Goal: Information Seeking & Learning: Learn about a topic

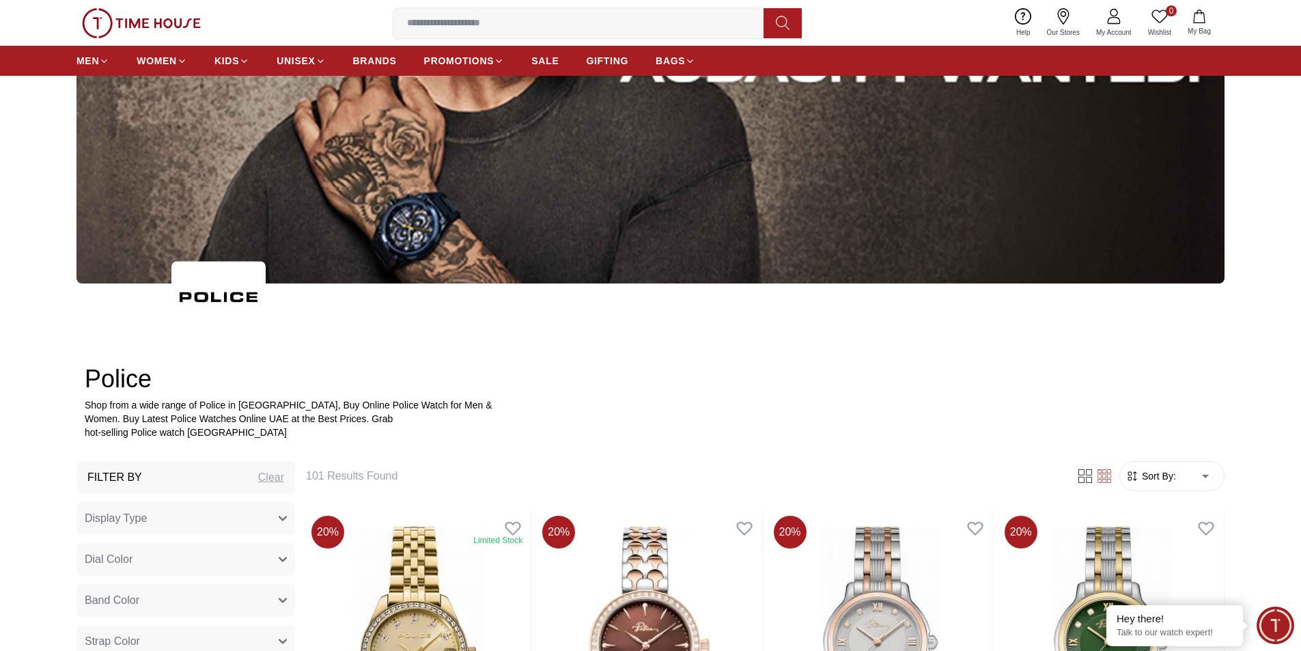
scroll to position [550, 0]
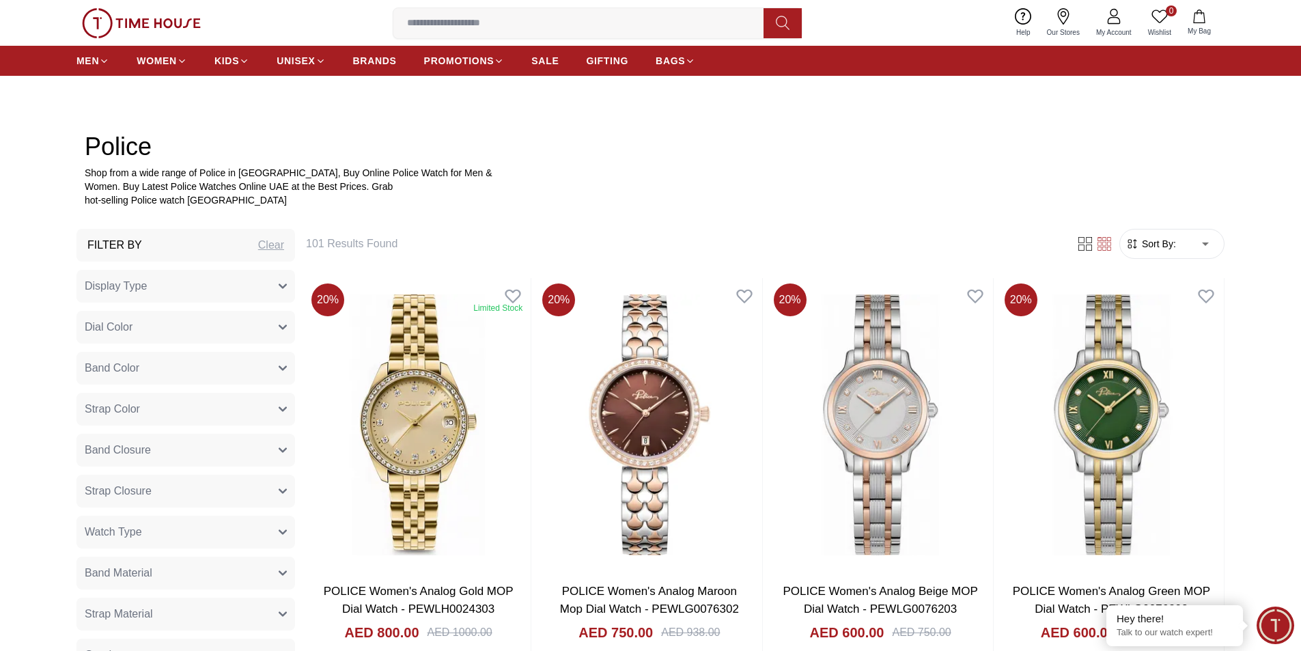
click at [205, 526] on button "Watch Type" at bounding box center [185, 531] width 218 height 33
click at [167, 277] on button "Display Type" at bounding box center [185, 286] width 218 height 33
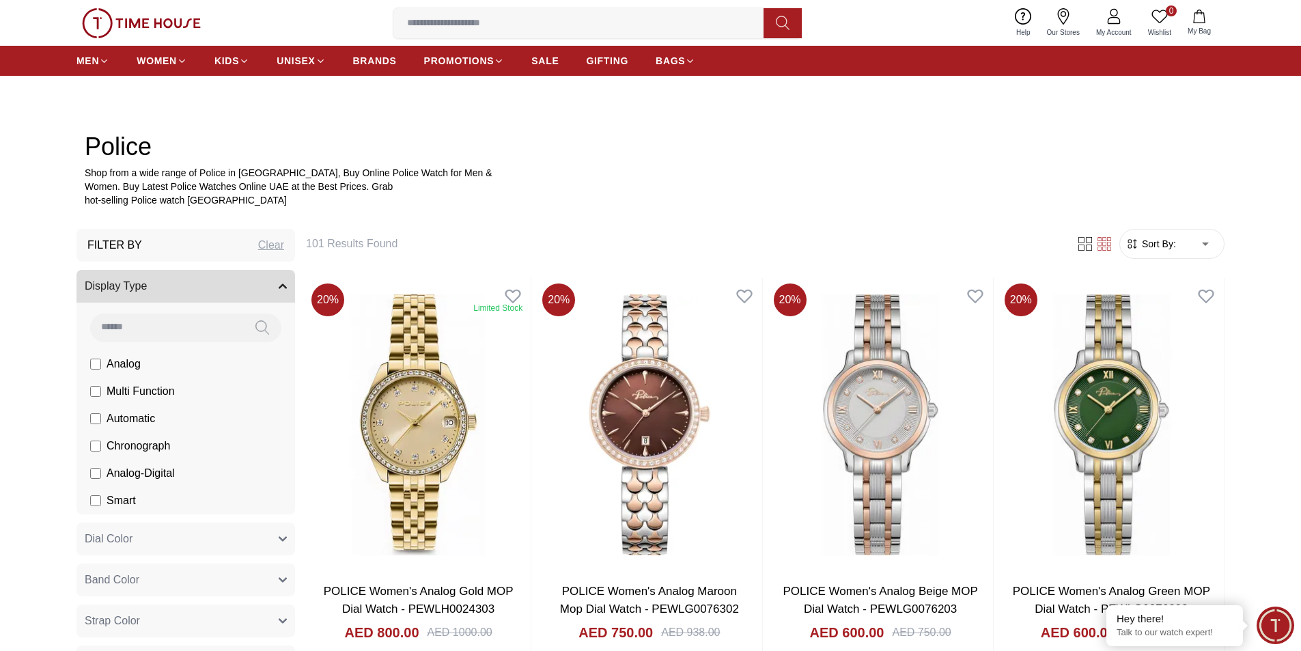
click at [167, 277] on button "Display Type" at bounding box center [185, 286] width 218 height 33
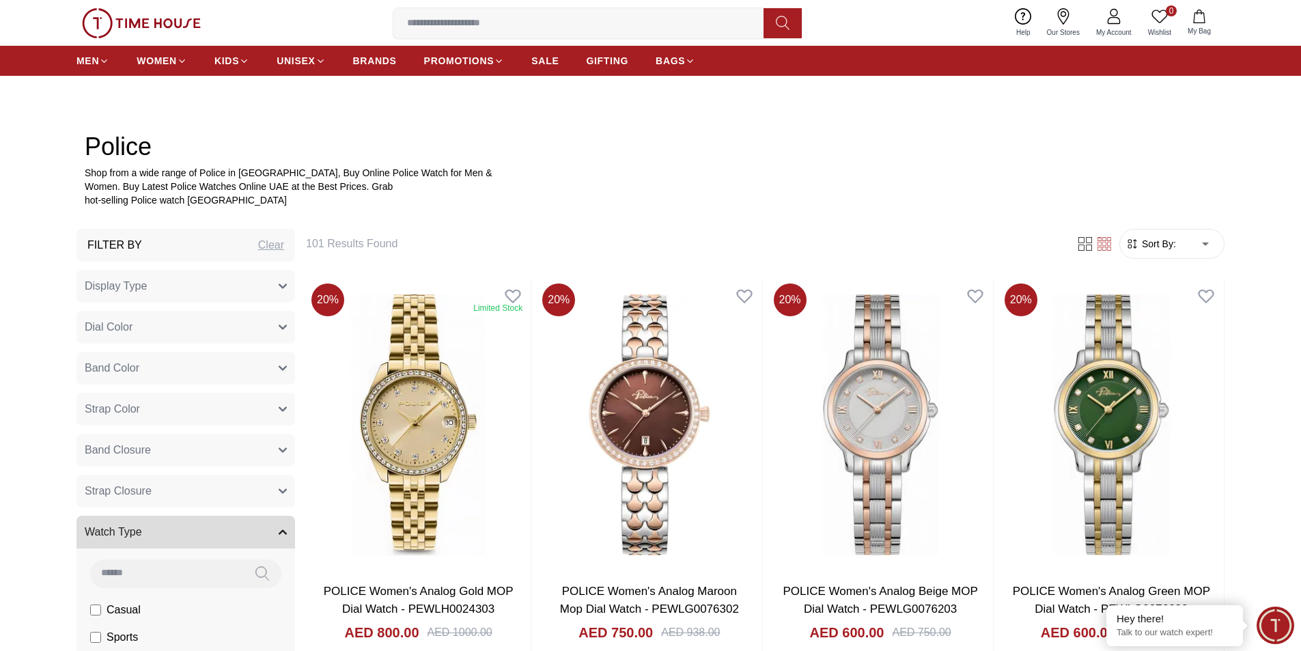
click at [188, 366] on button "Band Color" at bounding box center [185, 368] width 218 height 33
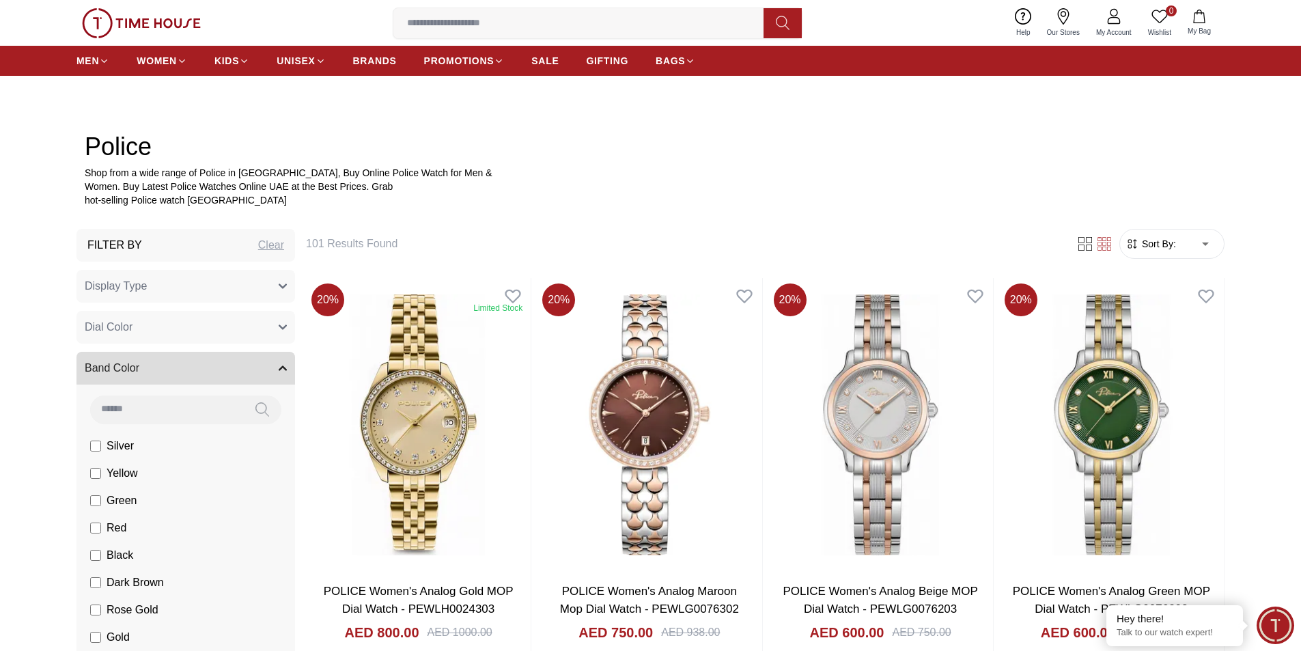
click at [188, 366] on button "Band Color" at bounding box center [185, 368] width 218 height 33
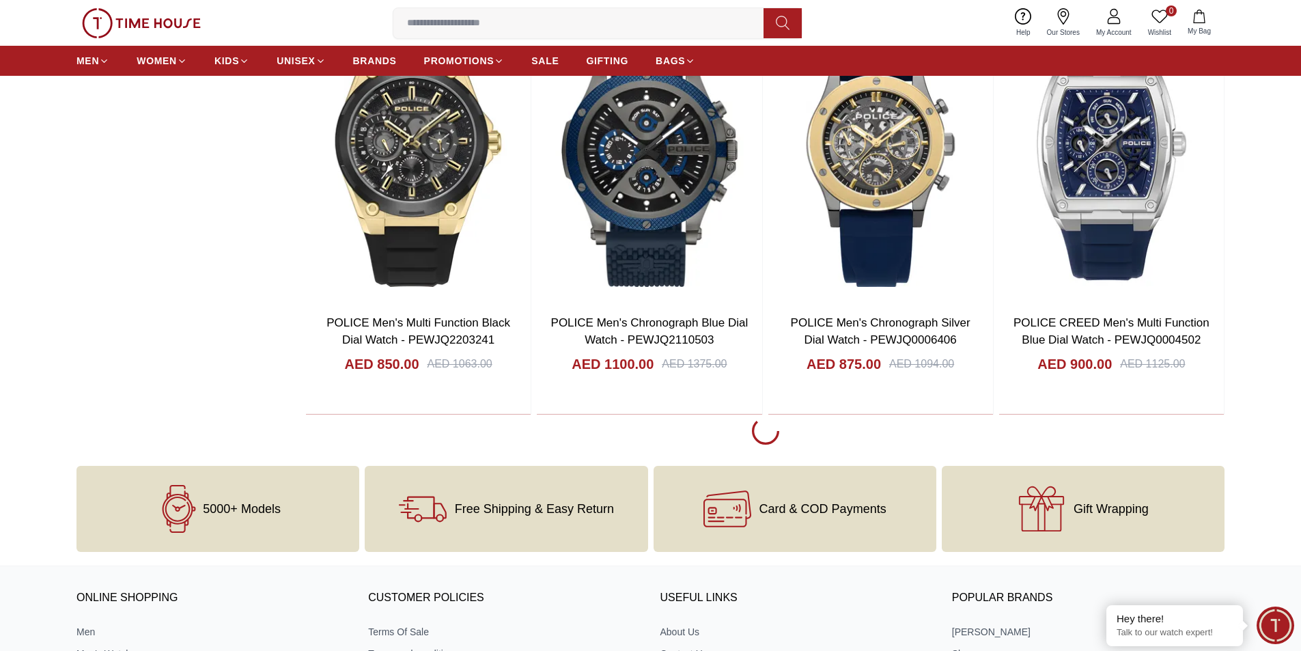
scroll to position [2465, 0]
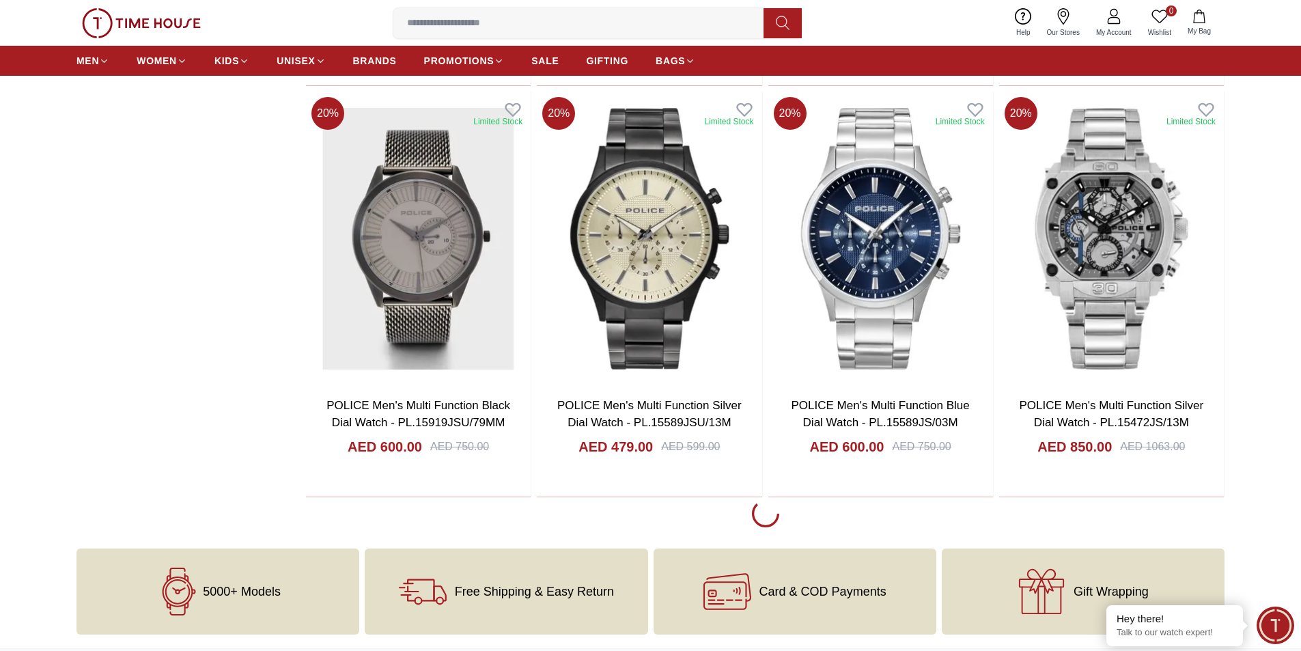
scroll to position [6493, 0]
